Goal: Task Accomplishment & Management: Use online tool/utility

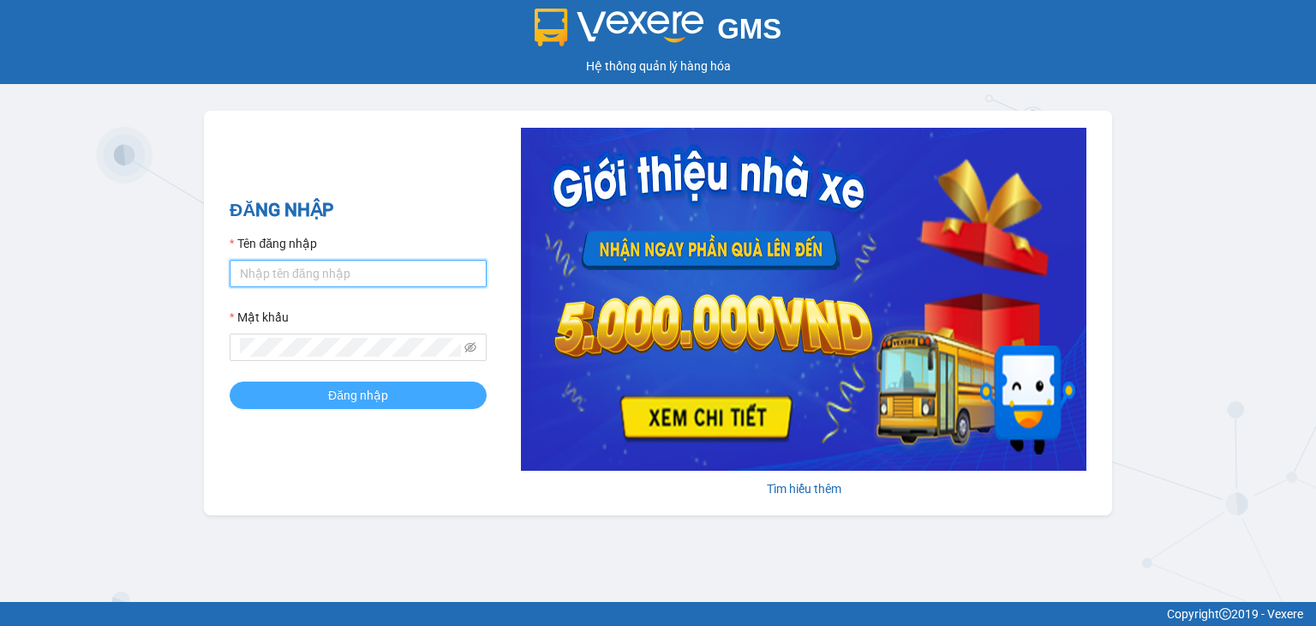
type input "Lien.hnqb"
click at [360, 382] on button "Đăng nhập" at bounding box center [358, 394] width 257 height 27
